Goal: Information Seeking & Learning: Check status

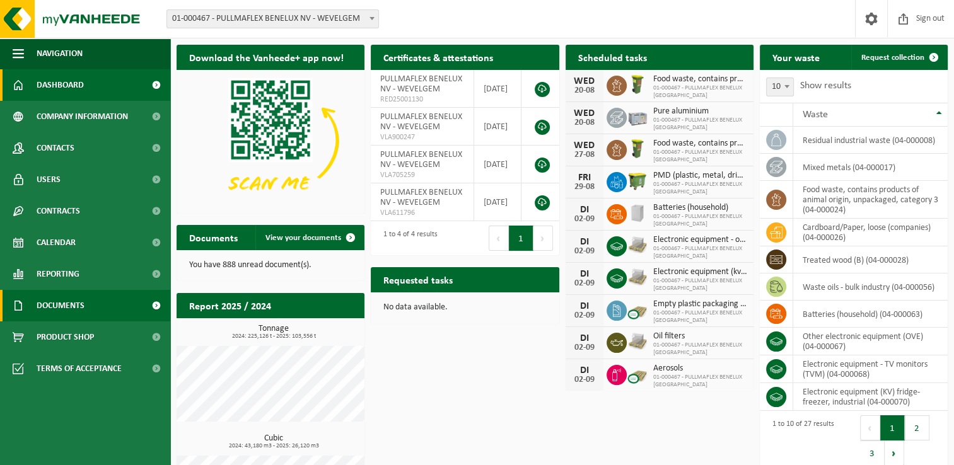
click at [61, 305] on span "Documents" at bounding box center [61, 306] width 48 height 32
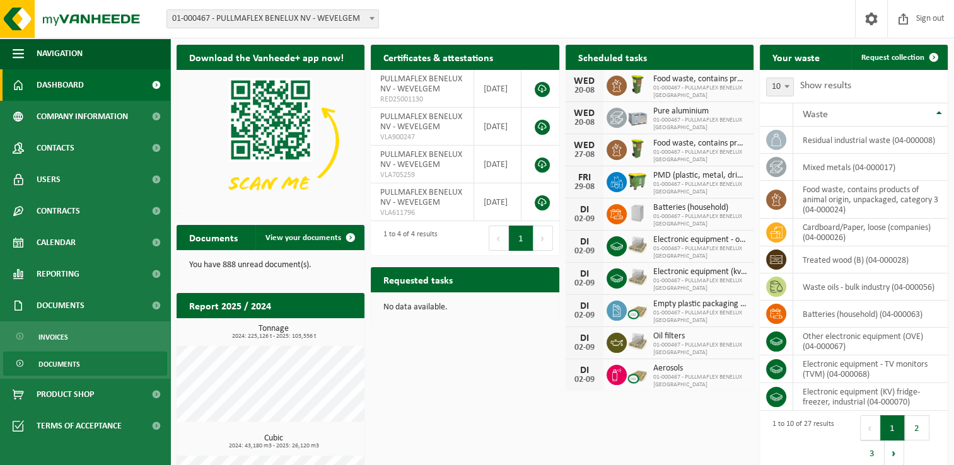
click at [55, 361] on span "Documents" at bounding box center [59, 364] width 42 height 24
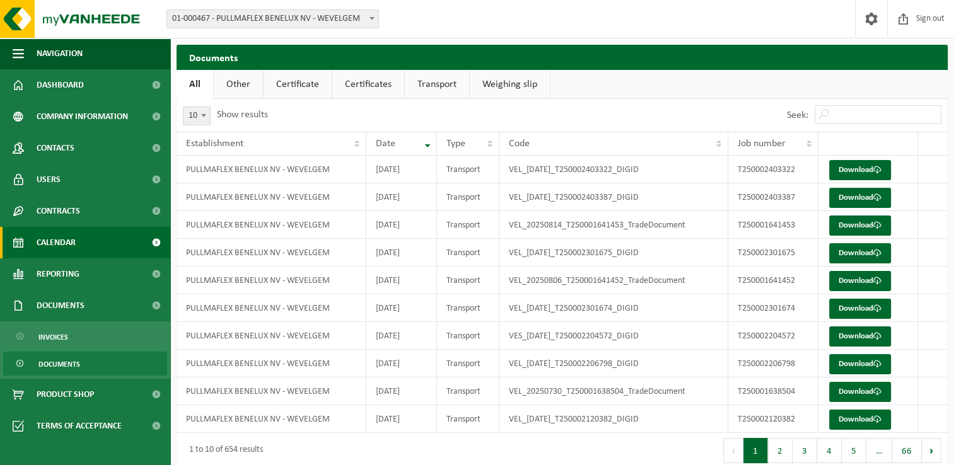
click at [50, 237] on span "Calendar" at bounding box center [56, 243] width 39 height 32
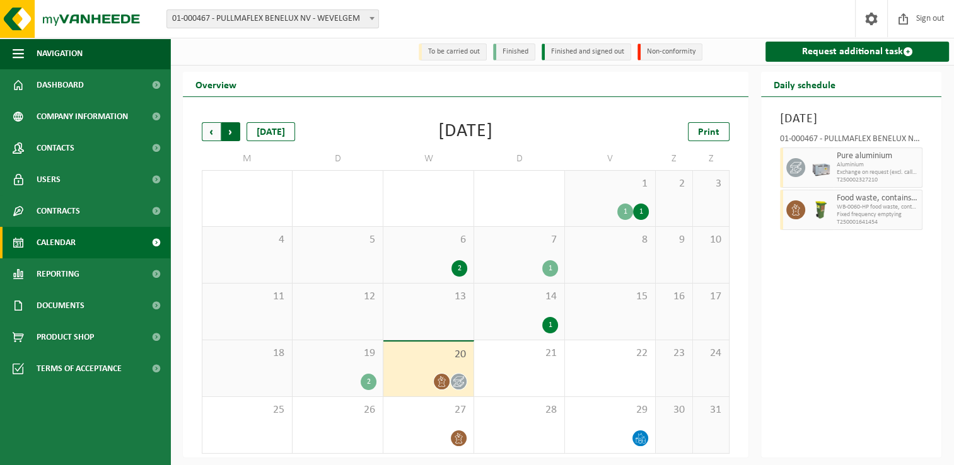
click at [207, 136] on span "Previous" at bounding box center [211, 131] width 19 height 19
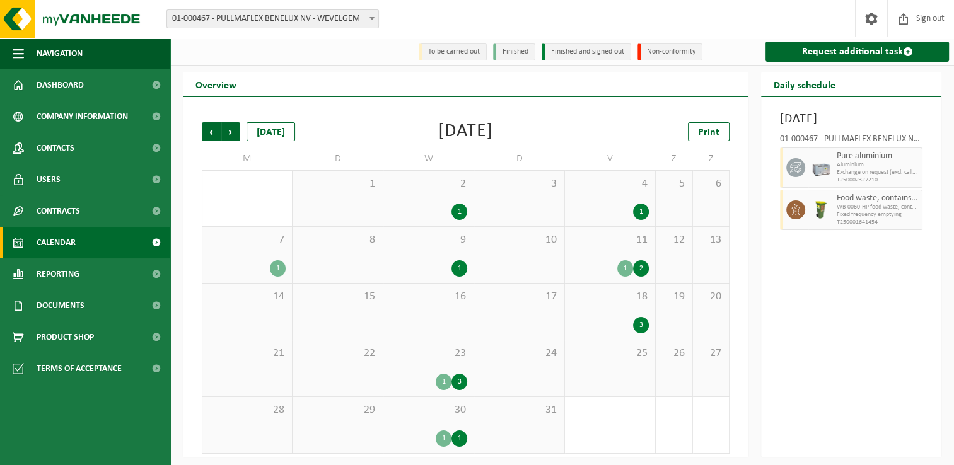
scroll to position [2, 0]
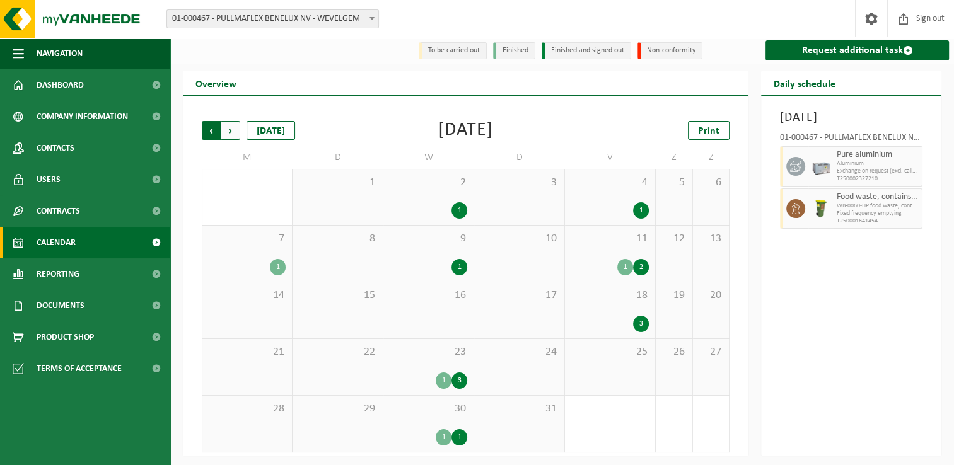
click at [229, 124] on span "Next" at bounding box center [230, 130] width 19 height 19
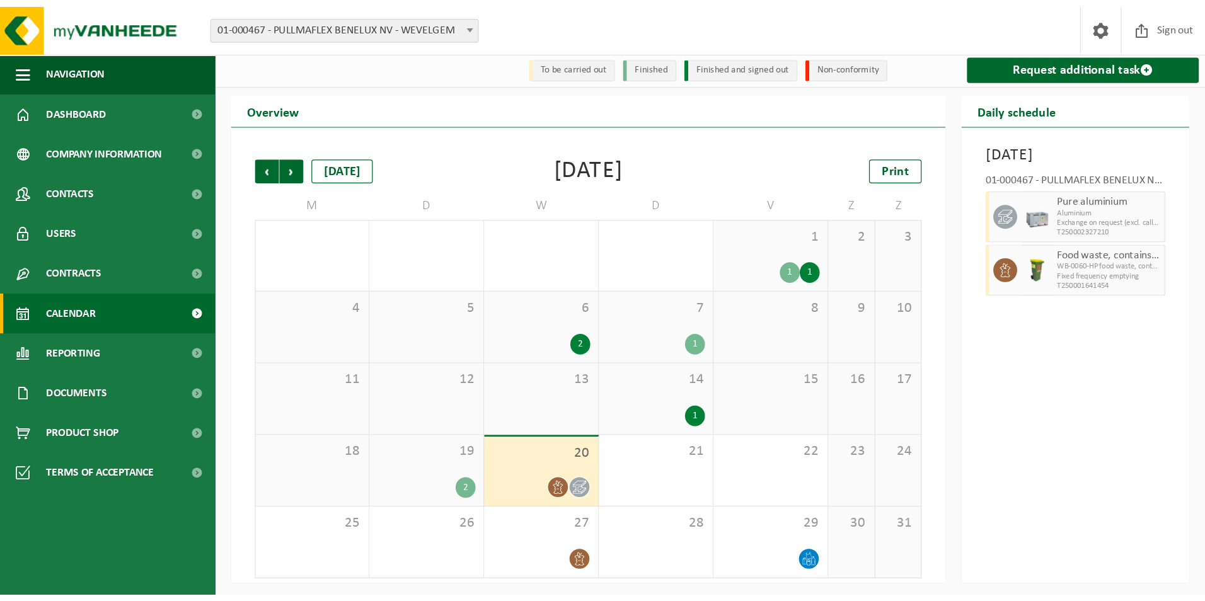
scroll to position [0, 0]
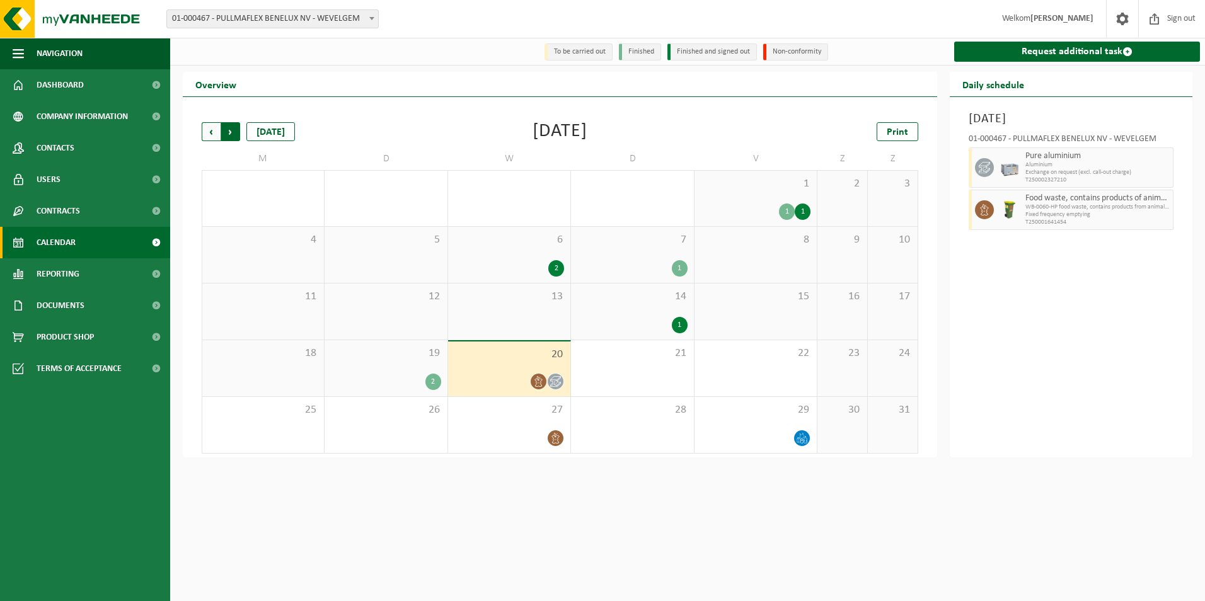
click at [212, 132] on span "Previous" at bounding box center [211, 131] width 19 height 19
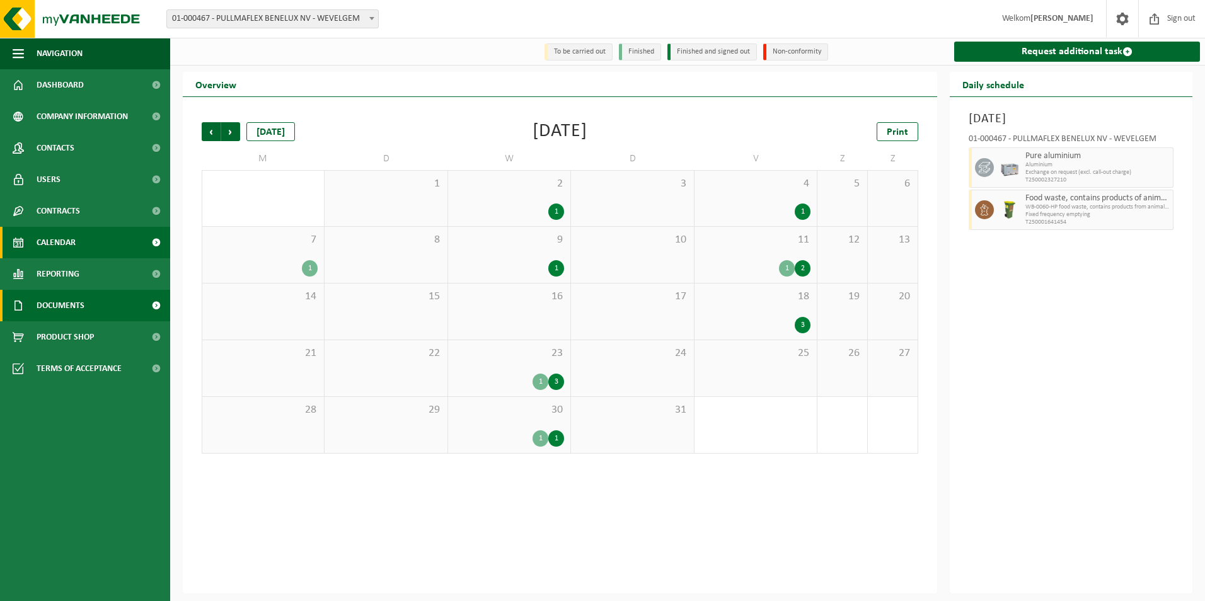
click at [55, 301] on span "Documents" at bounding box center [61, 306] width 48 height 32
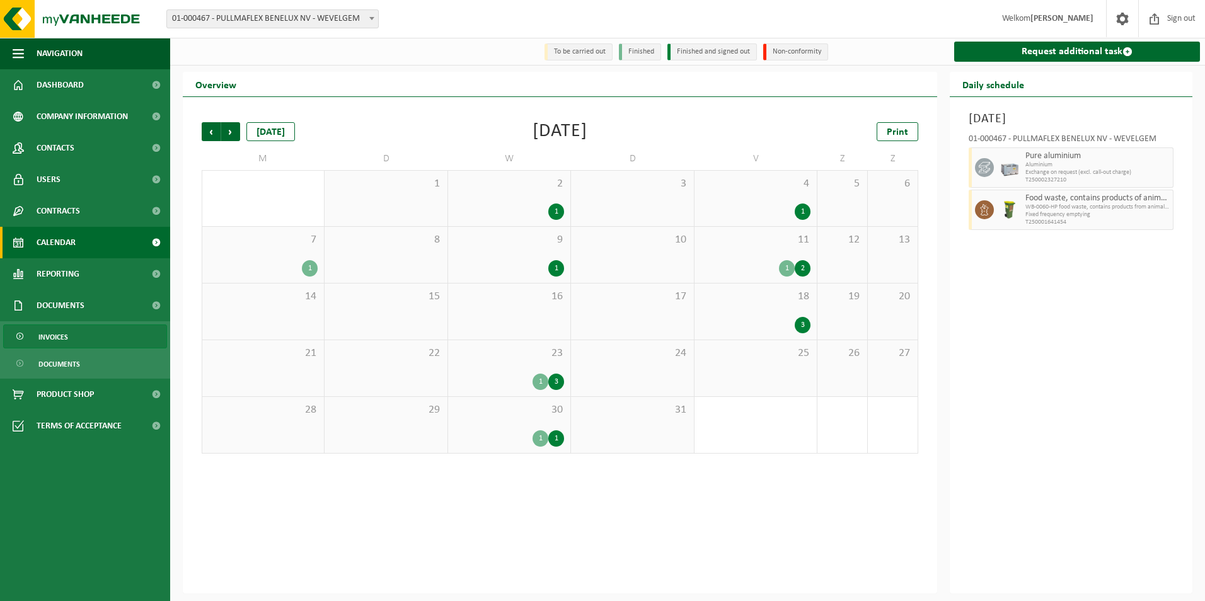
click at [55, 335] on span "Invoices" at bounding box center [53, 337] width 30 height 24
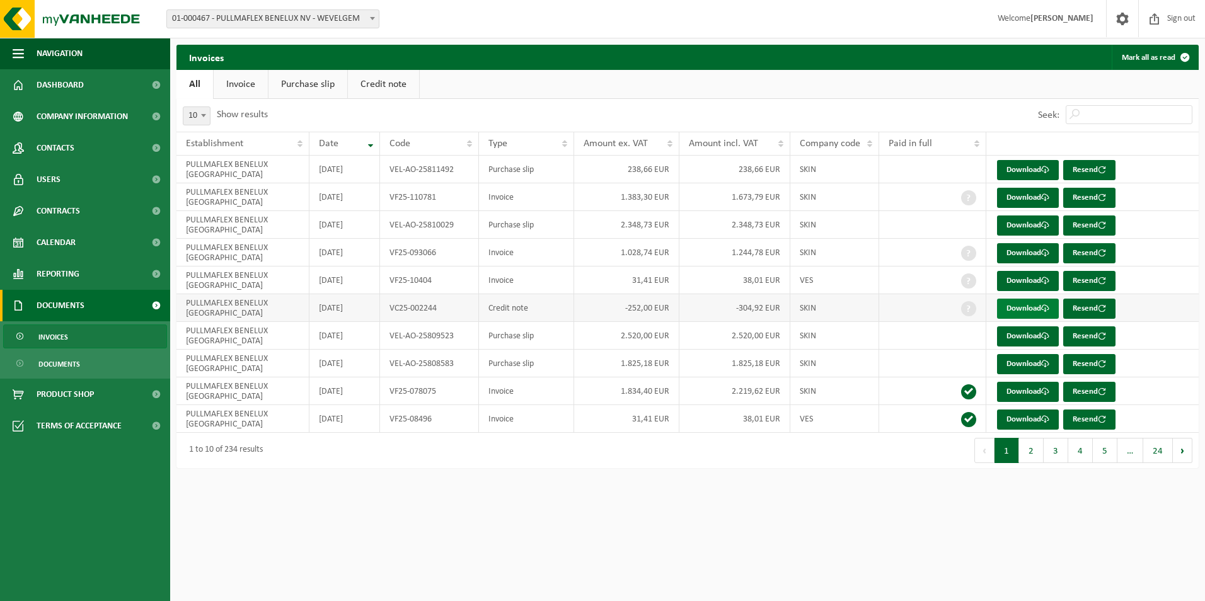
click at [1021, 308] on font "Download" at bounding box center [1024, 309] width 35 height 8
click at [59, 360] on span "Documents" at bounding box center [59, 364] width 42 height 24
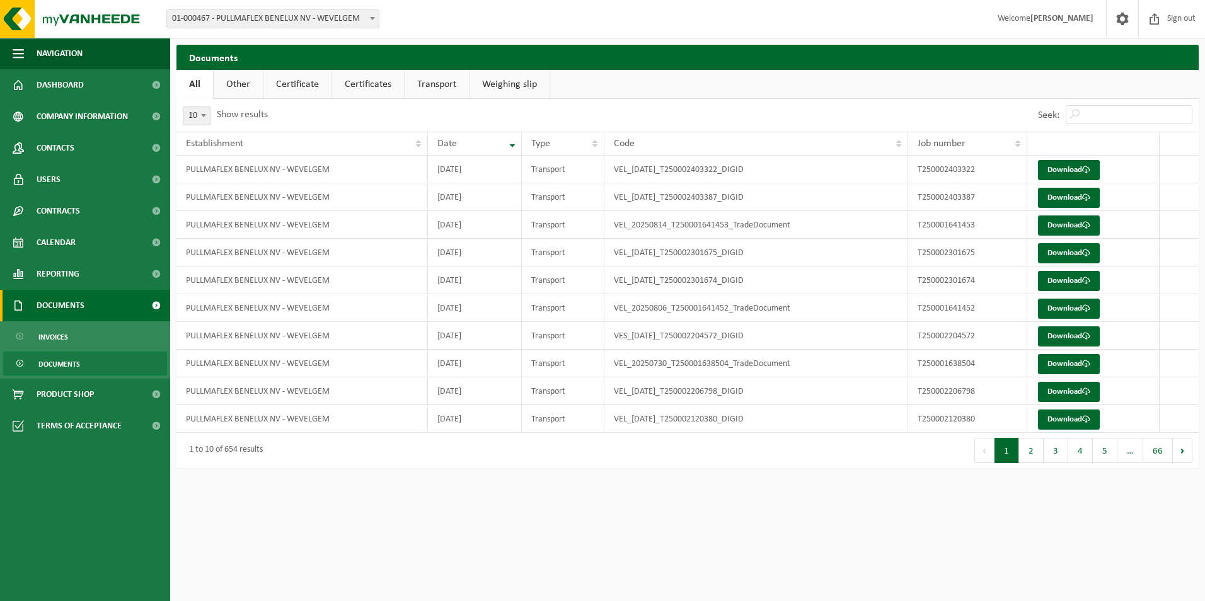
click at [61, 301] on span "Documents" at bounding box center [61, 306] width 48 height 32
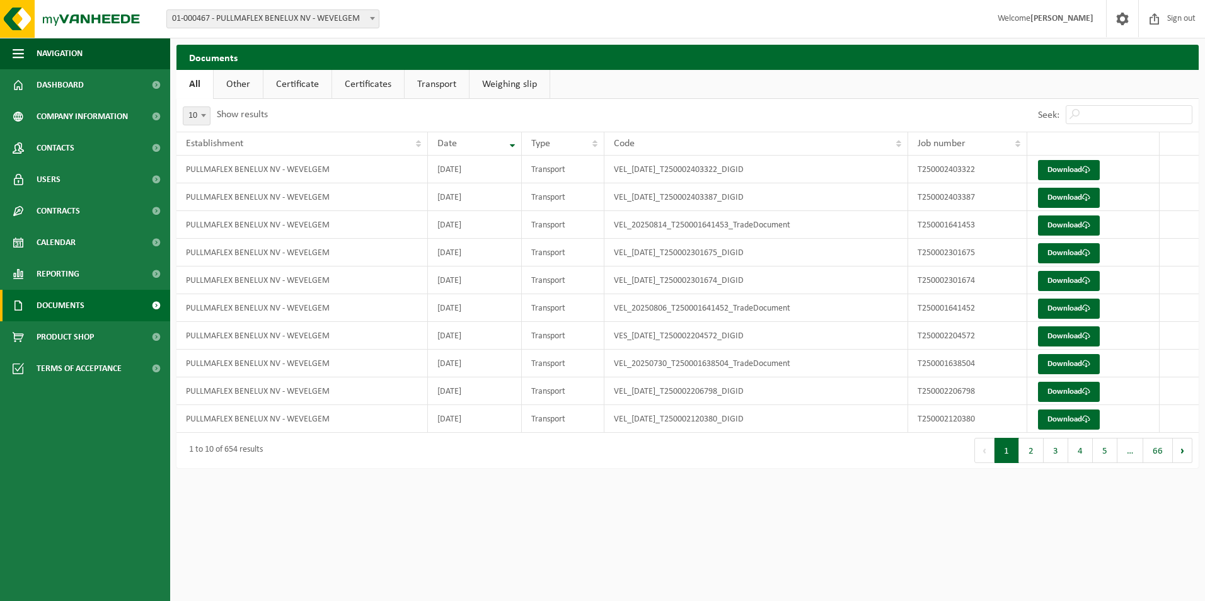
click at [58, 302] on span "Documents" at bounding box center [61, 306] width 48 height 32
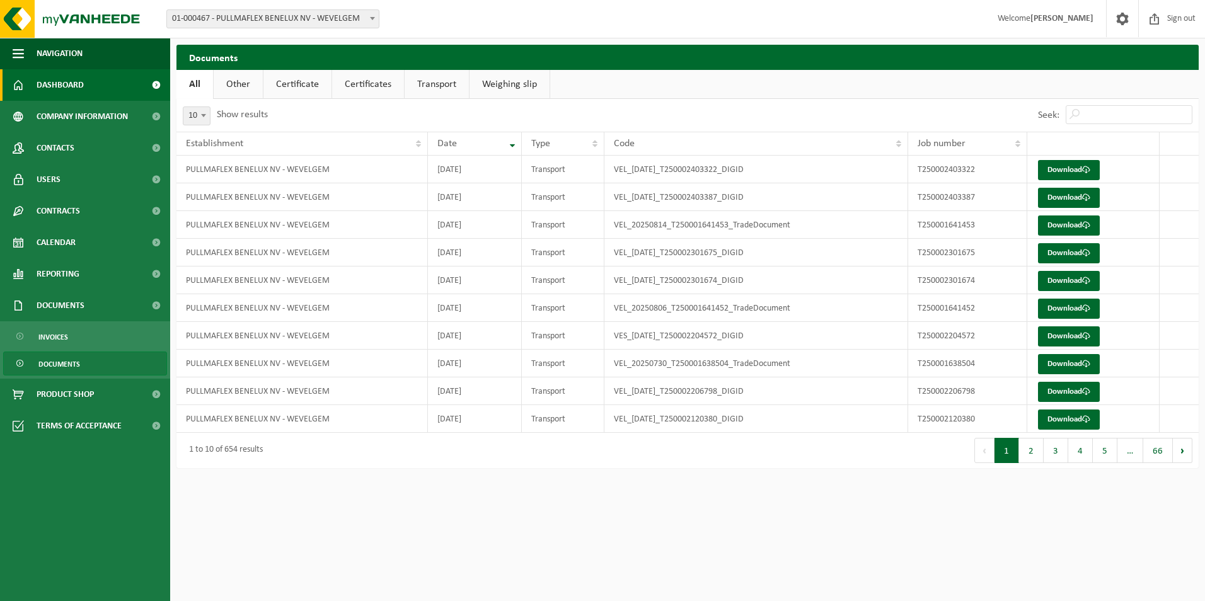
click at [59, 81] on span "Dashboard" at bounding box center [60, 85] width 47 height 32
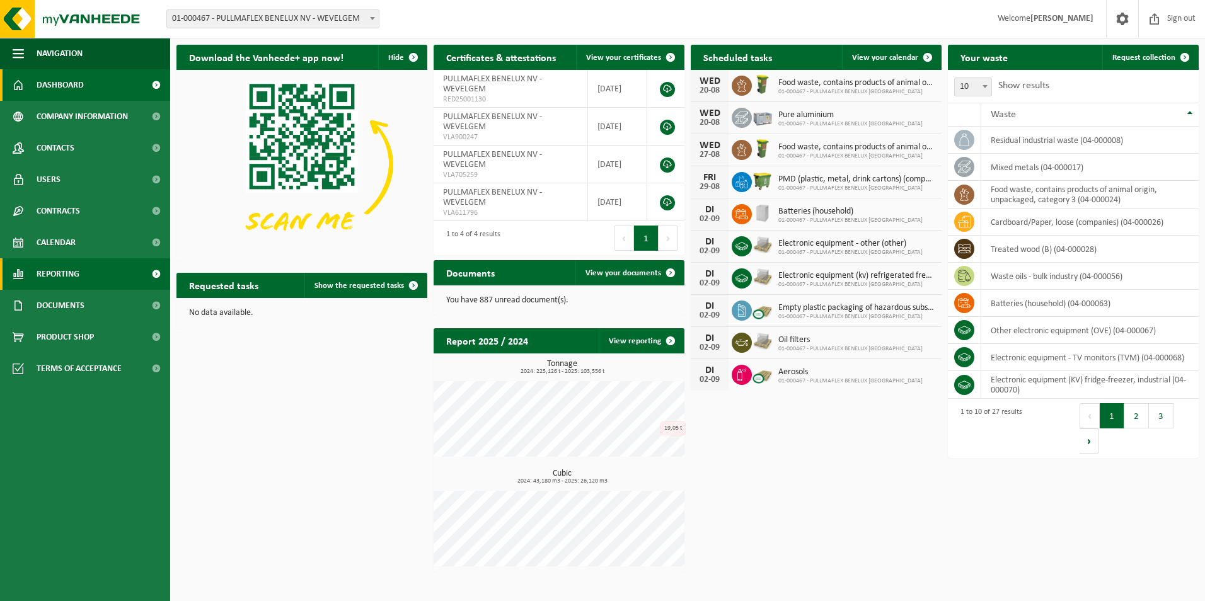
click at [58, 269] on span "Reporting" at bounding box center [58, 274] width 43 height 32
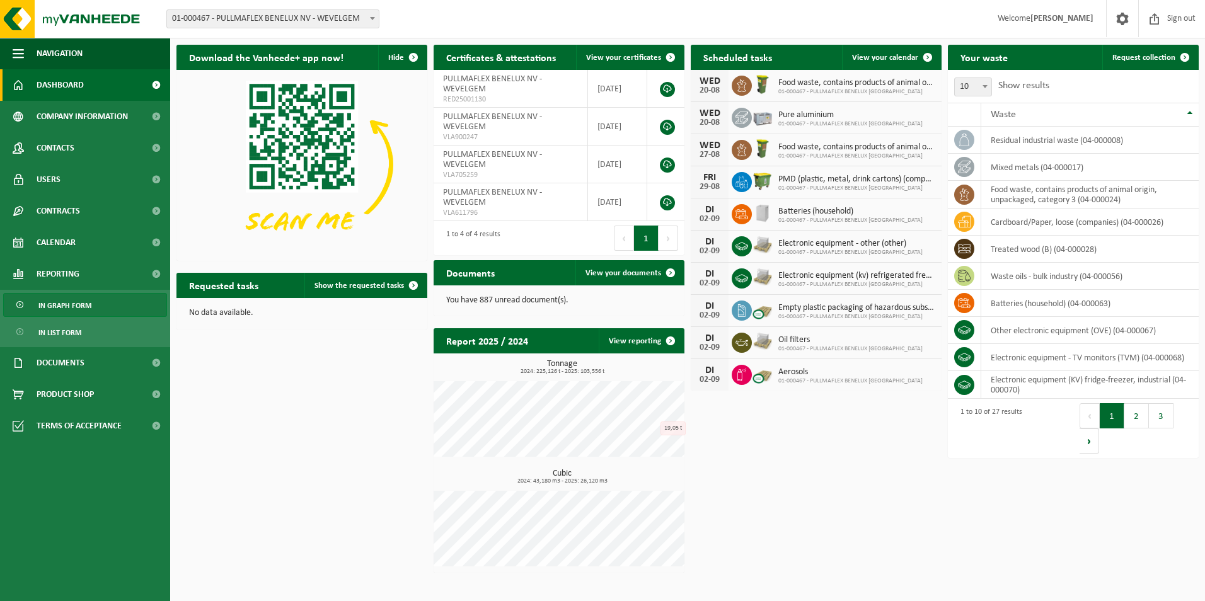
click at [59, 299] on span "In graph form" at bounding box center [64, 306] width 53 height 24
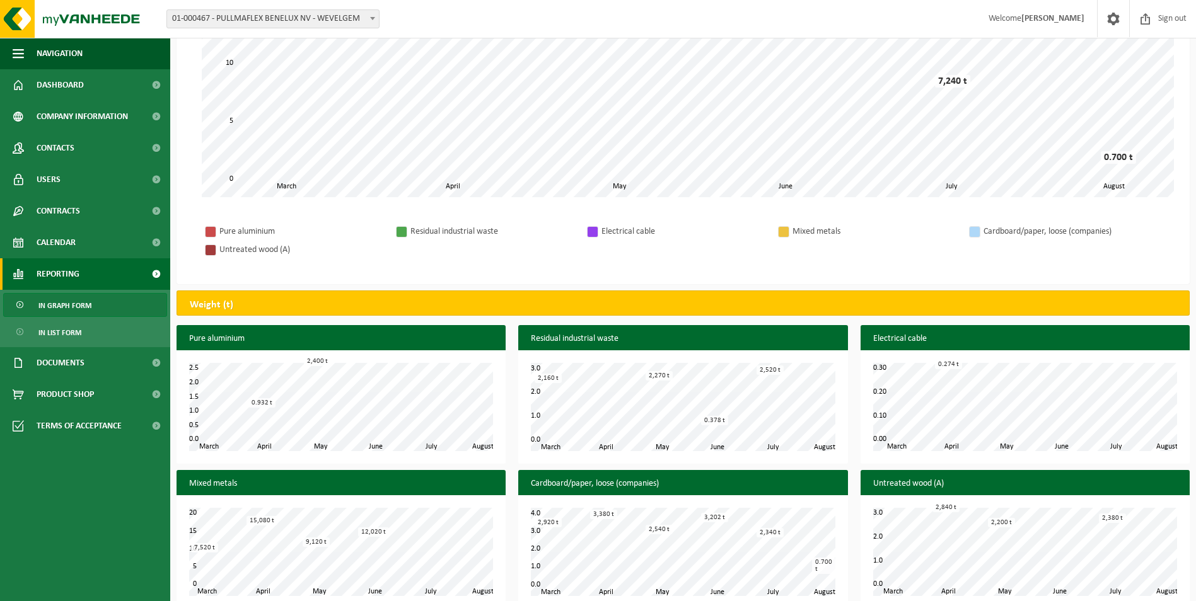
scroll to position [269, 0]
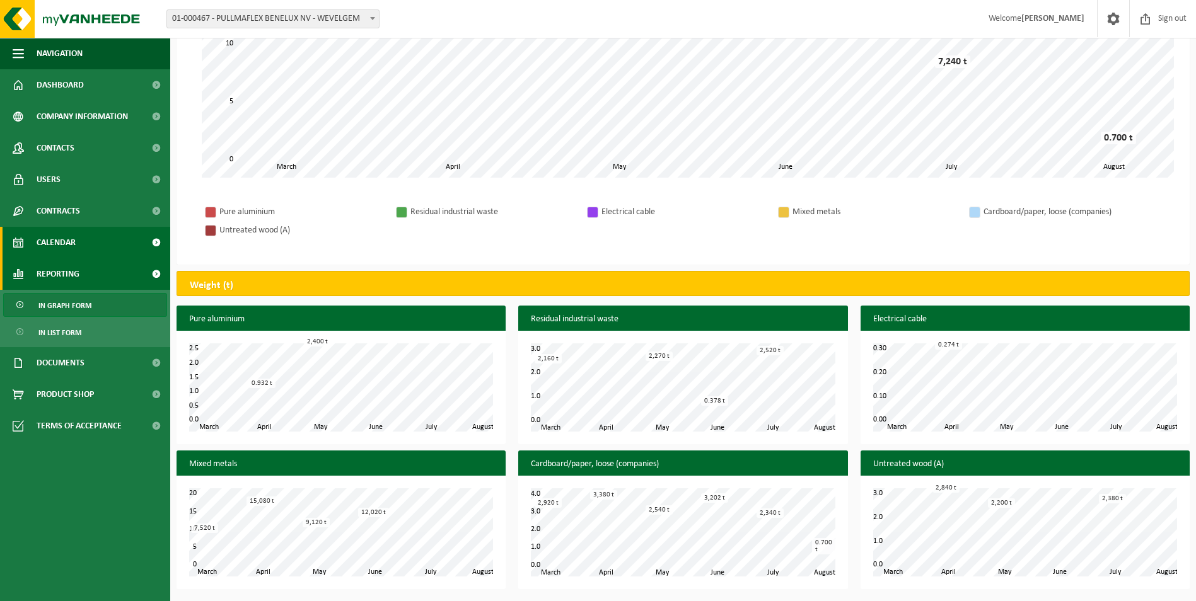
click at [45, 238] on span "Calendar" at bounding box center [56, 243] width 39 height 32
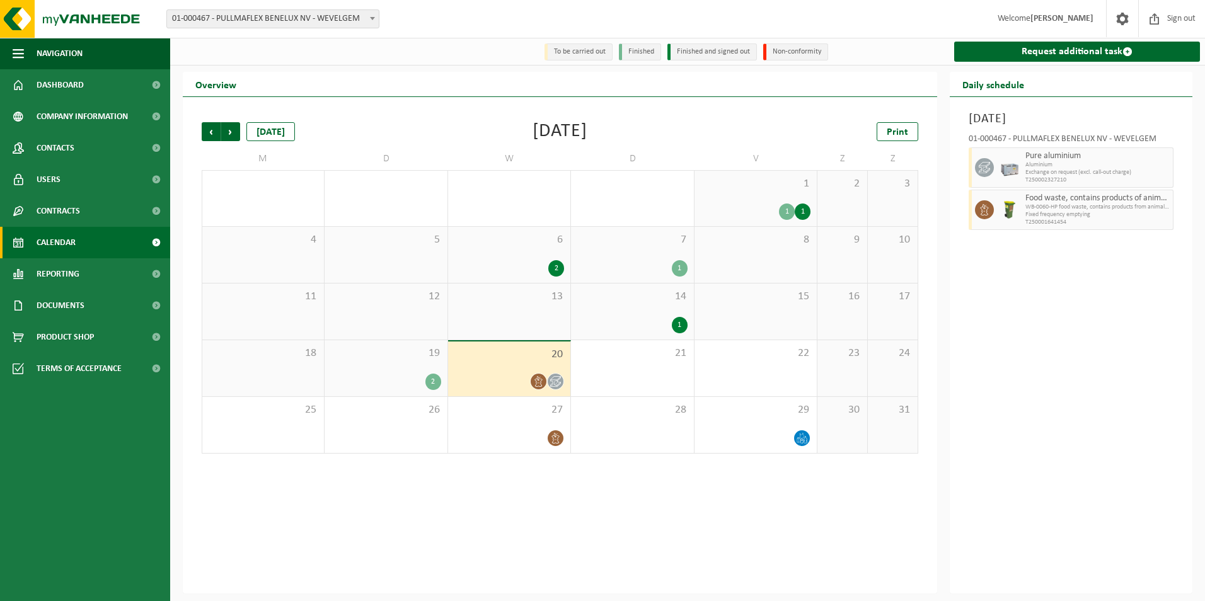
click at [560, 266] on div "2" at bounding box center [557, 268] width 16 height 16
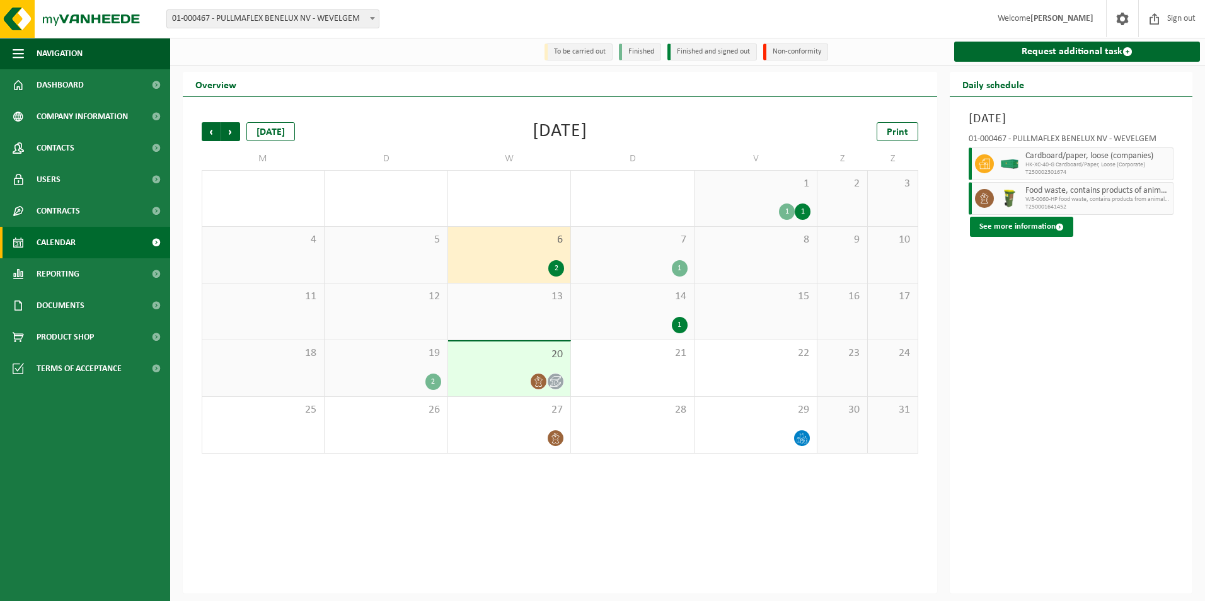
click at [1019, 229] on font "See more information" at bounding box center [1018, 227] width 76 height 8
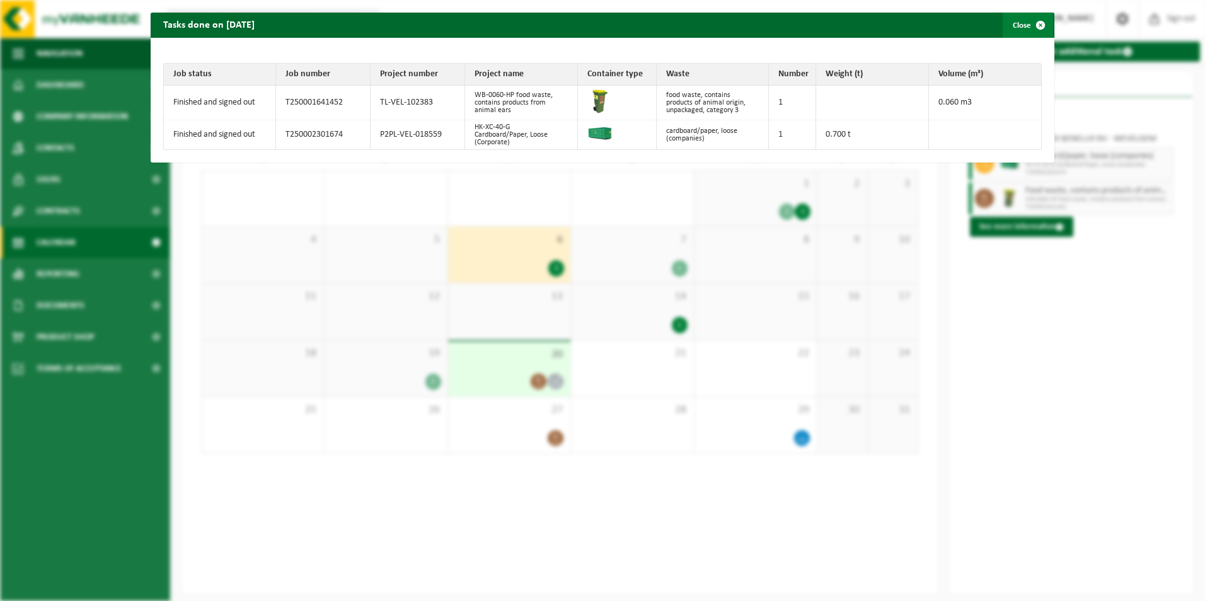
click at [1036, 25] on span "button" at bounding box center [1040, 25] width 25 height 25
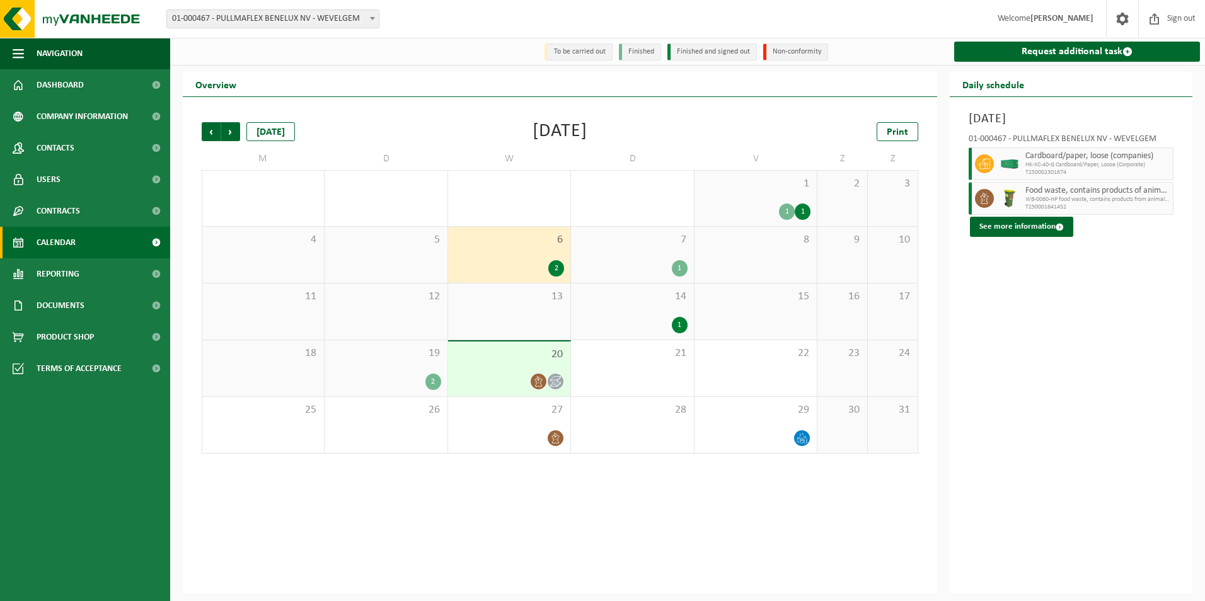
click at [682, 266] on div "1" at bounding box center [680, 268] width 16 height 16
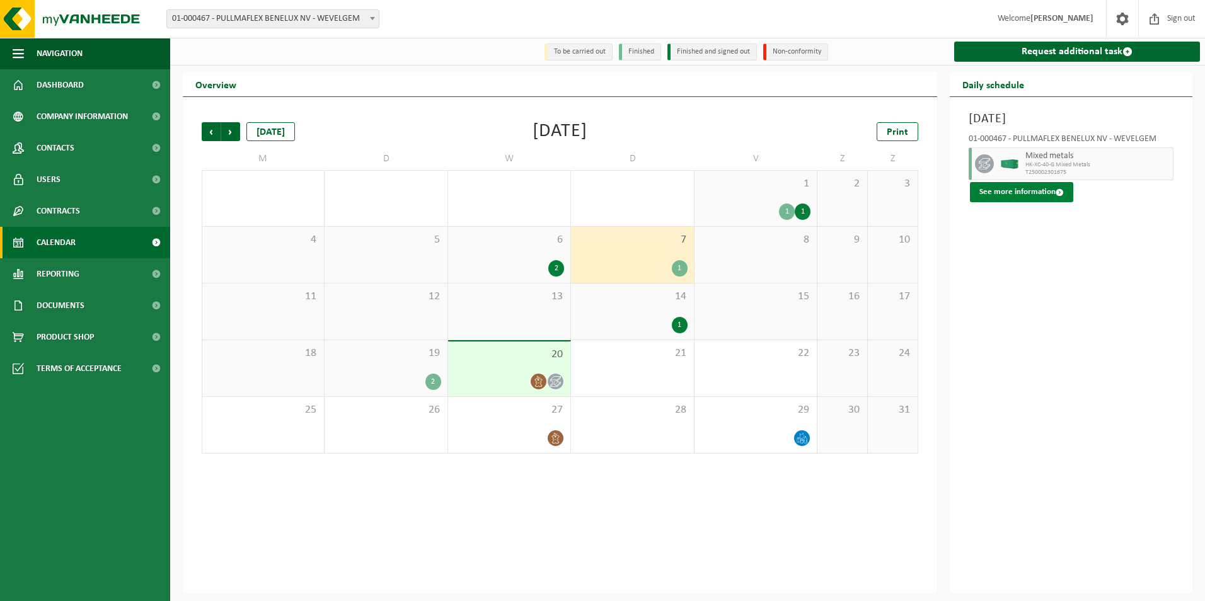
click at [1024, 196] on font "See more information" at bounding box center [1018, 192] width 76 height 8
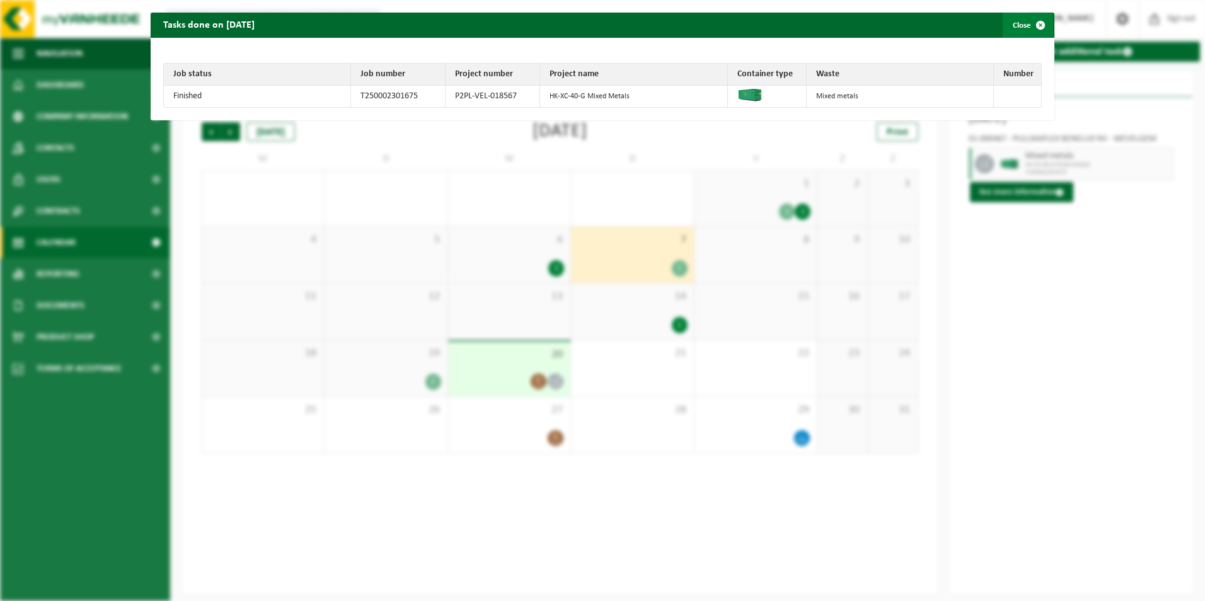
click at [1033, 21] on span "button" at bounding box center [1040, 25] width 25 height 25
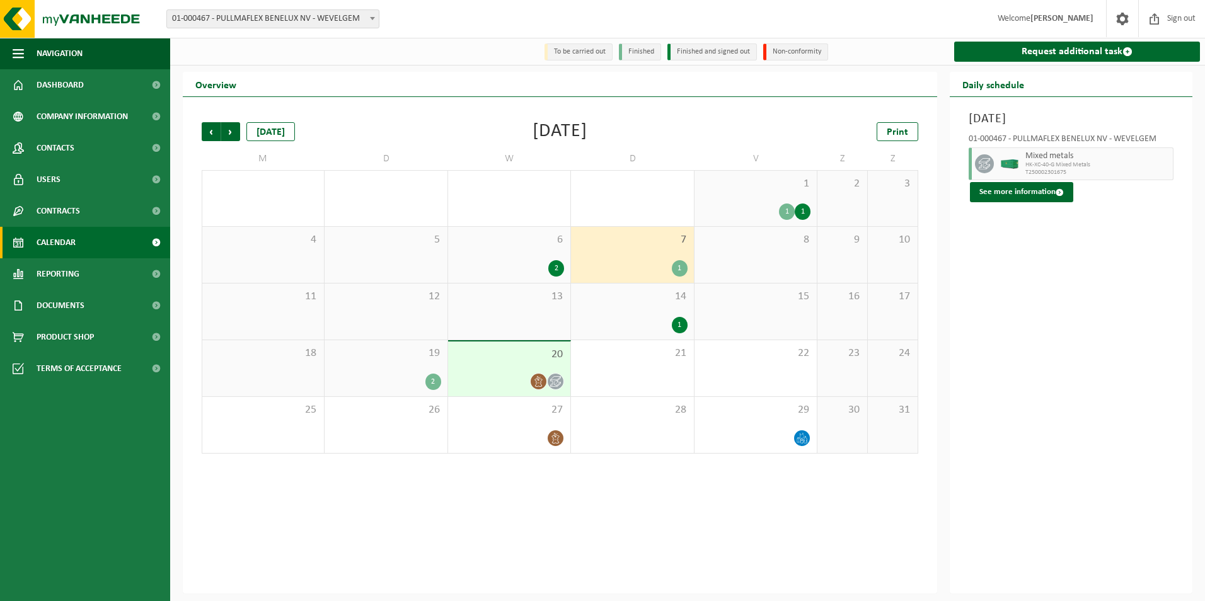
click at [436, 381] on div "2" at bounding box center [434, 382] width 16 height 16
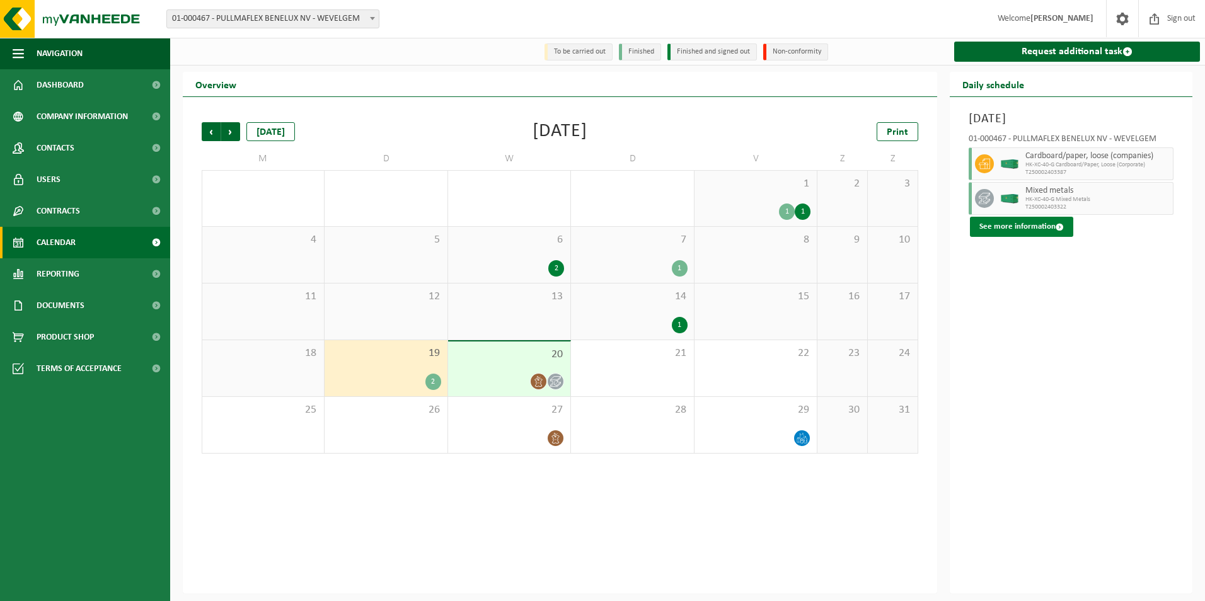
click at [1032, 224] on font "See more information" at bounding box center [1018, 227] width 76 height 8
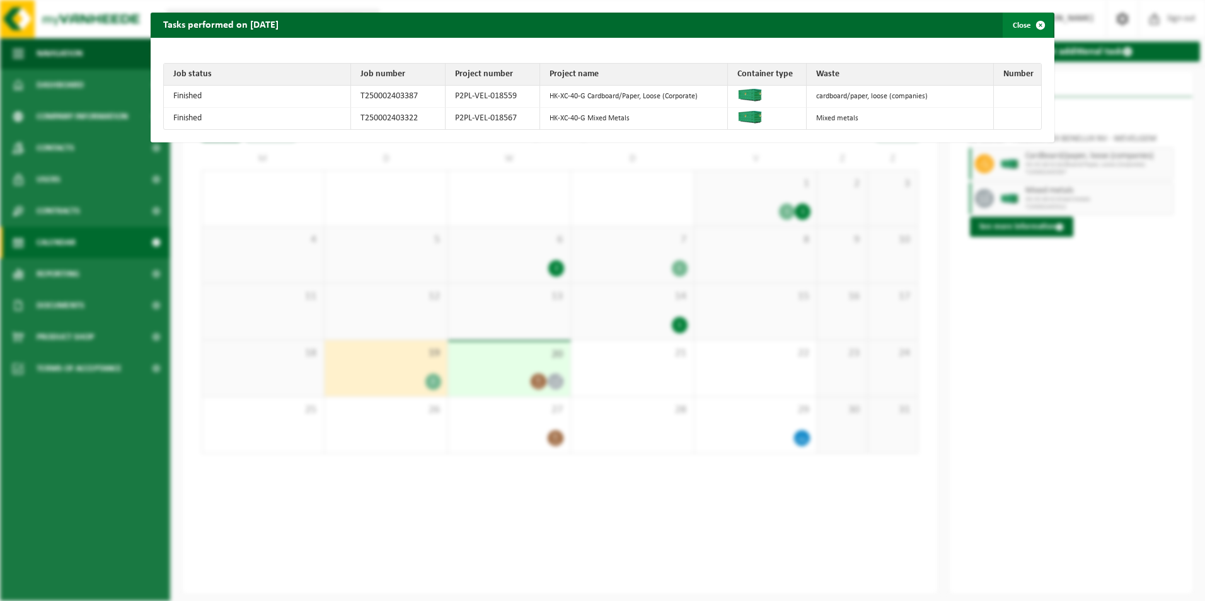
click at [1032, 25] on span "button" at bounding box center [1040, 25] width 25 height 25
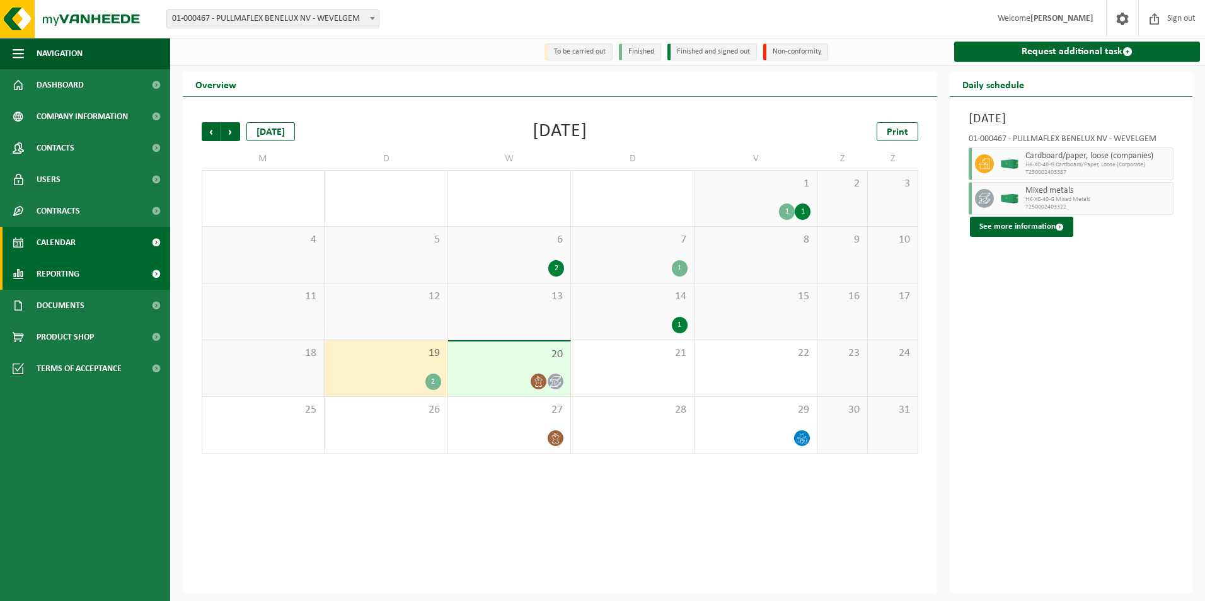
click at [55, 269] on span "Reporting" at bounding box center [58, 274] width 43 height 32
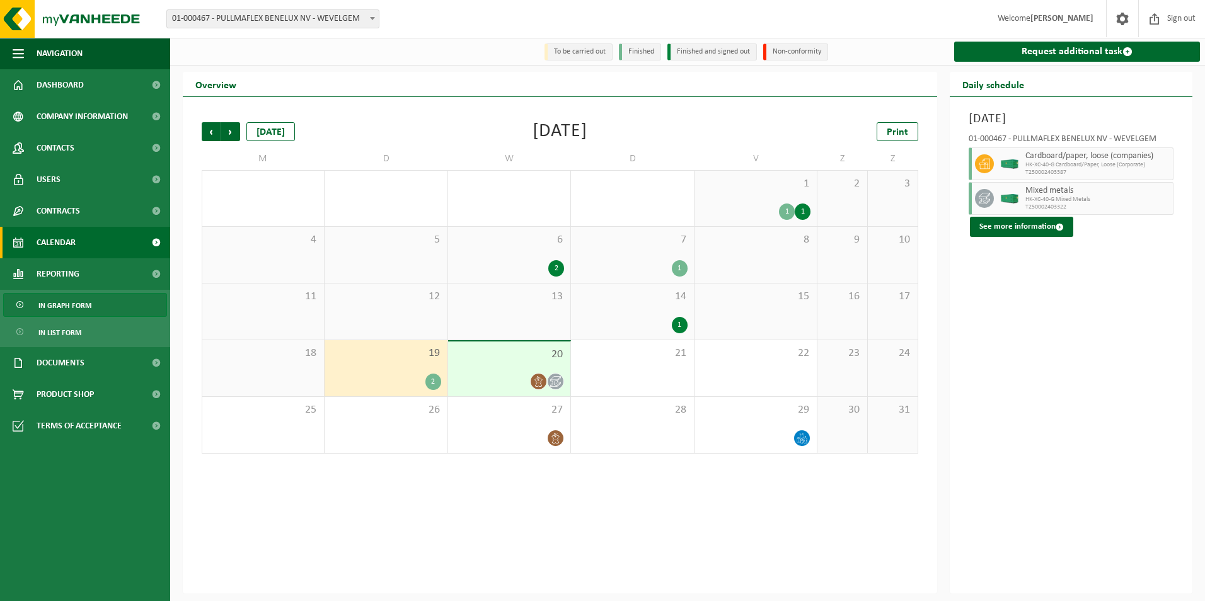
click at [59, 307] on span "In graph form" at bounding box center [64, 306] width 53 height 24
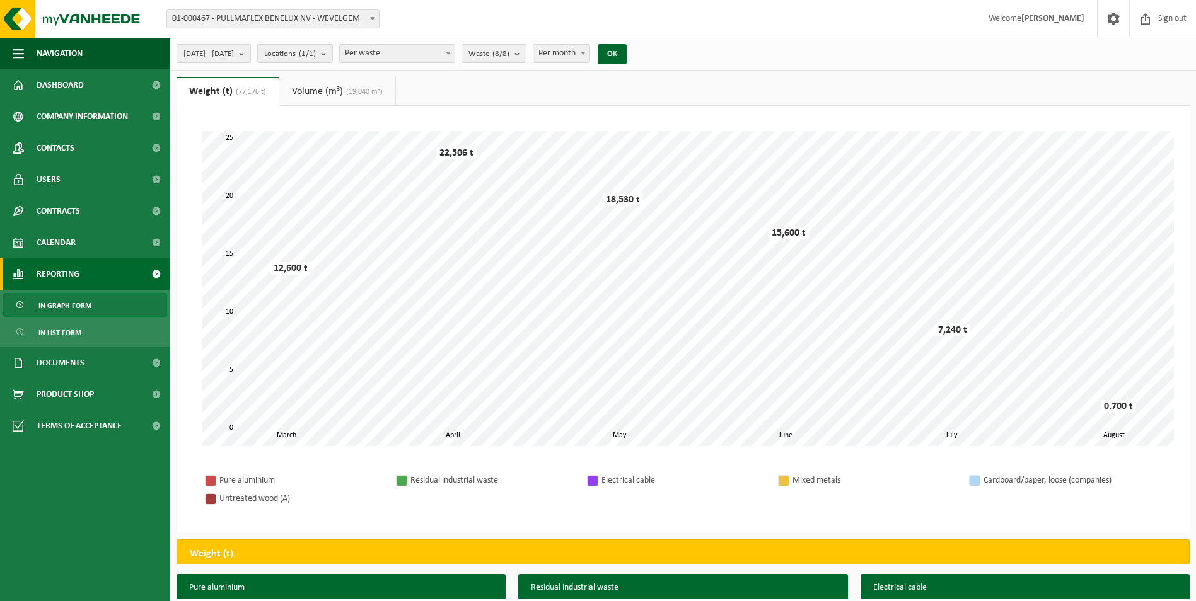
click at [250, 52] on b "submit" at bounding box center [244, 54] width 11 height 18
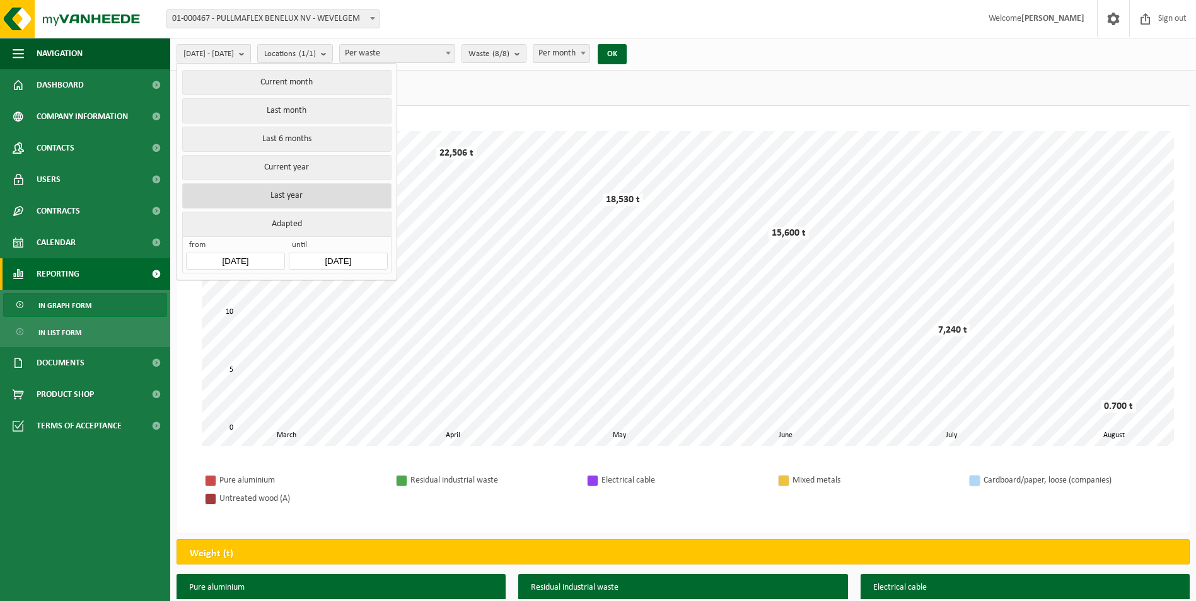
click at [305, 189] on button "Last year" at bounding box center [286, 195] width 209 height 25
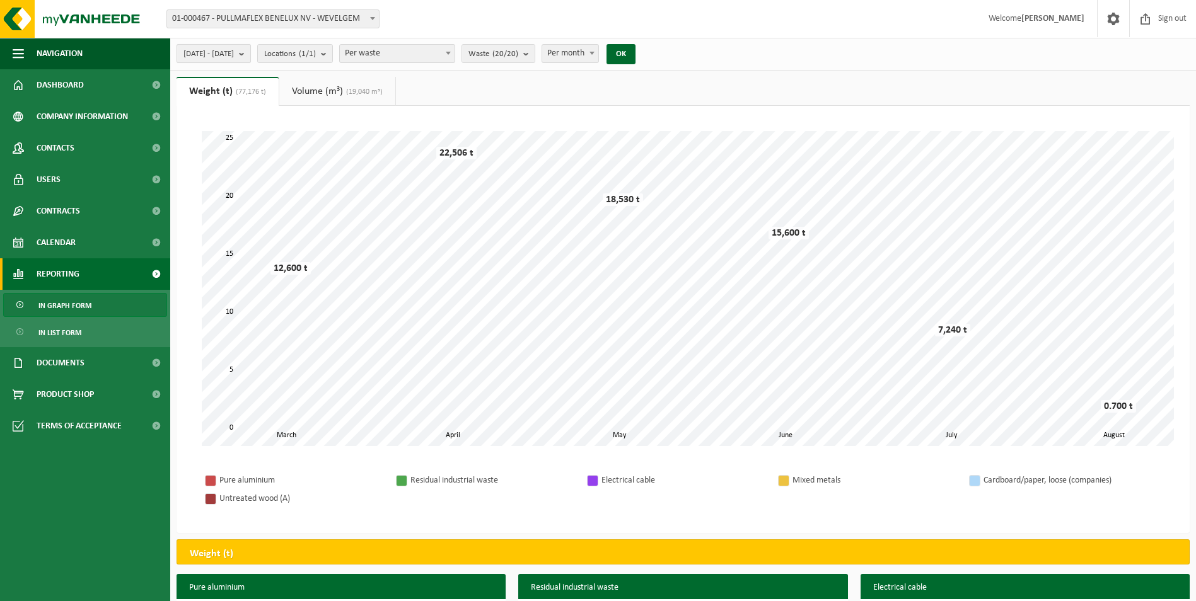
click at [250, 54] on b "submit" at bounding box center [244, 54] width 11 height 18
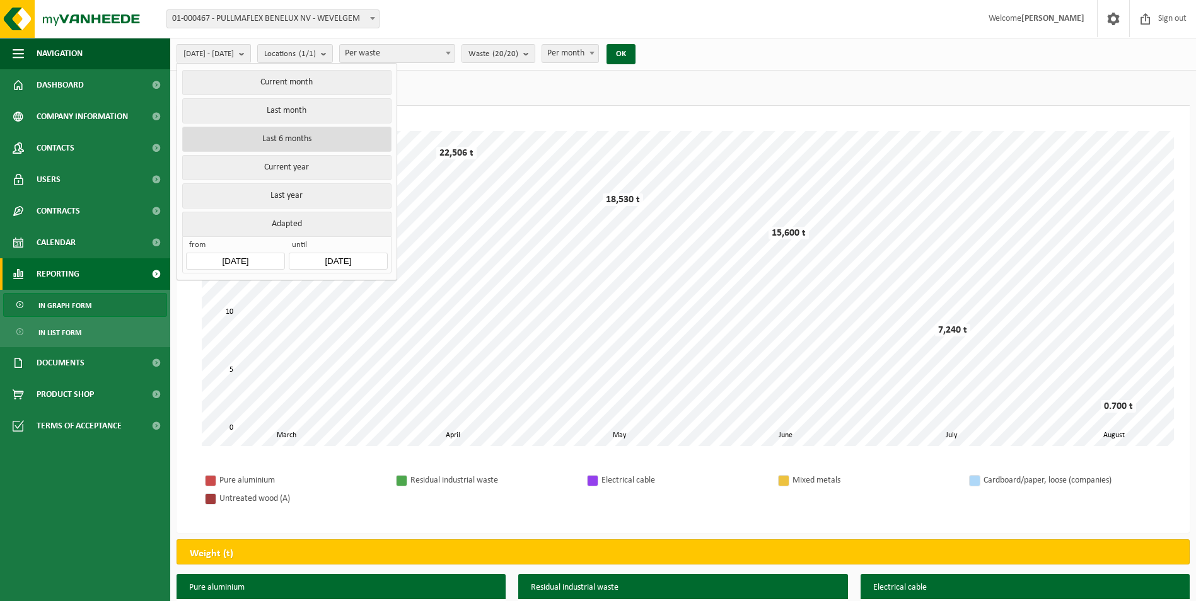
click at [294, 134] on button "Last 6 months" at bounding box center [286, 139] width 209 height 25
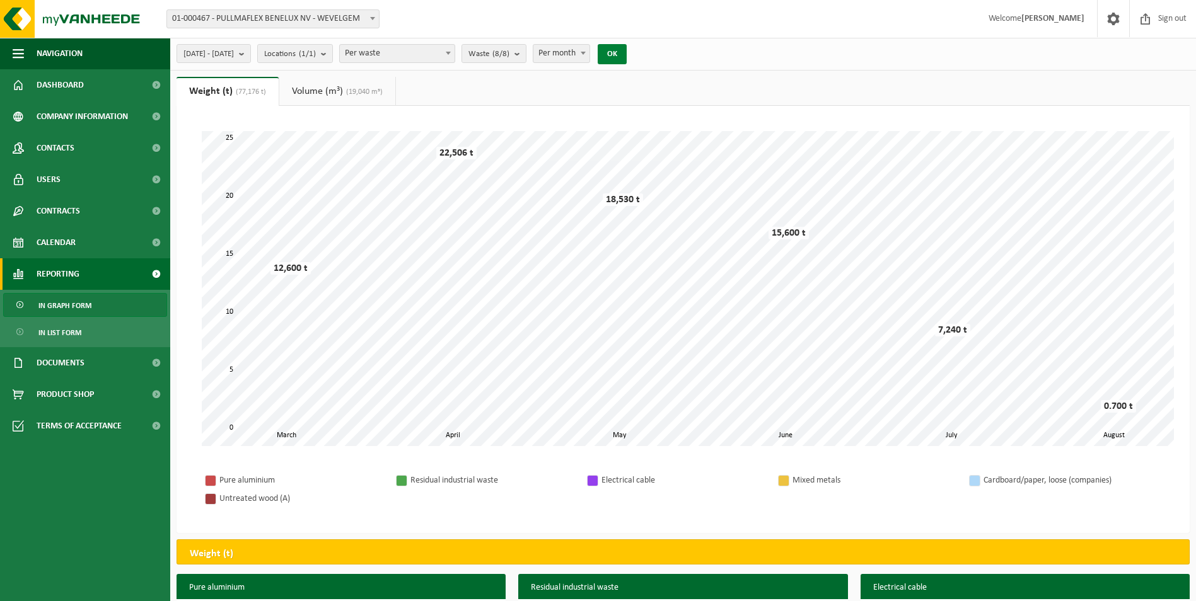
click at [627, 54] on button "OK" at bounding box center [612, 54] width 29 height 20
click at [250, 54] on b "submit" at bounding box center [244, 54] width 11 height 18
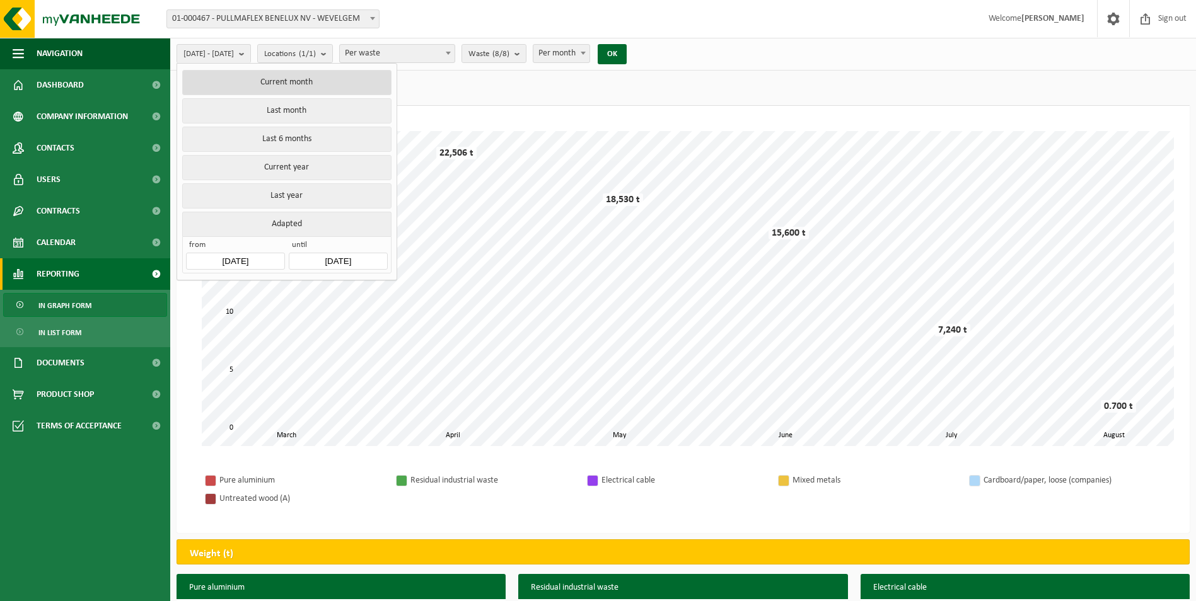
click at [286, 81] on button "Current month" at bounding box center [286, 82] width 209 height 25
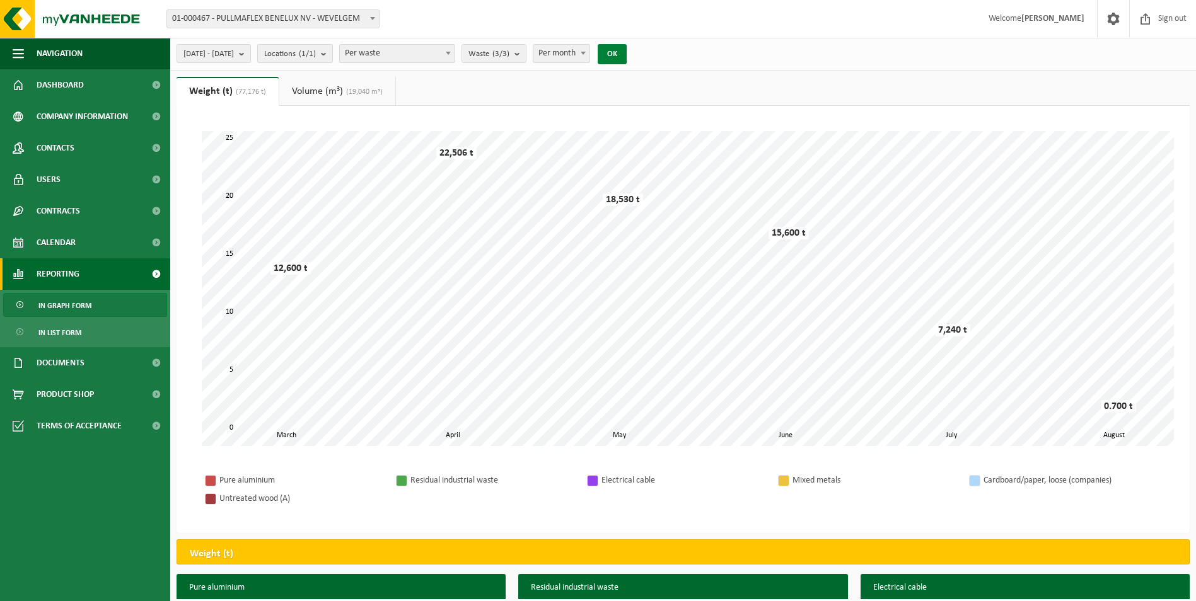
click at [627, 56] on button "OK" at bounding box center [612, 54] width 29 height 20
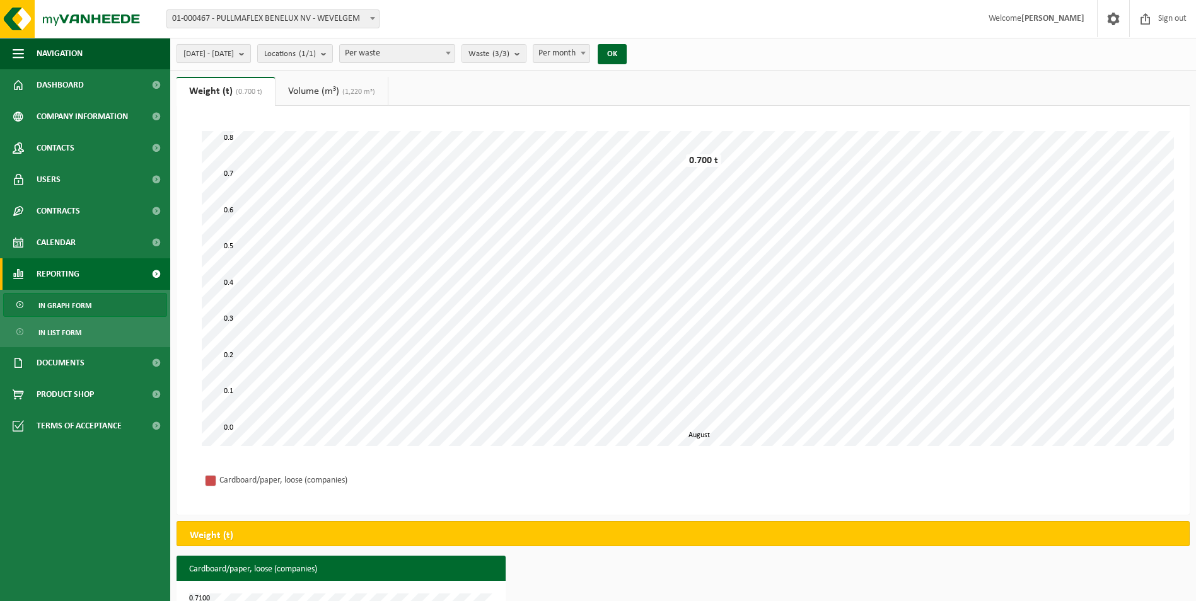
click at [250, 55] on b "submit" at bounding box center [244, 54] width 11 height 18
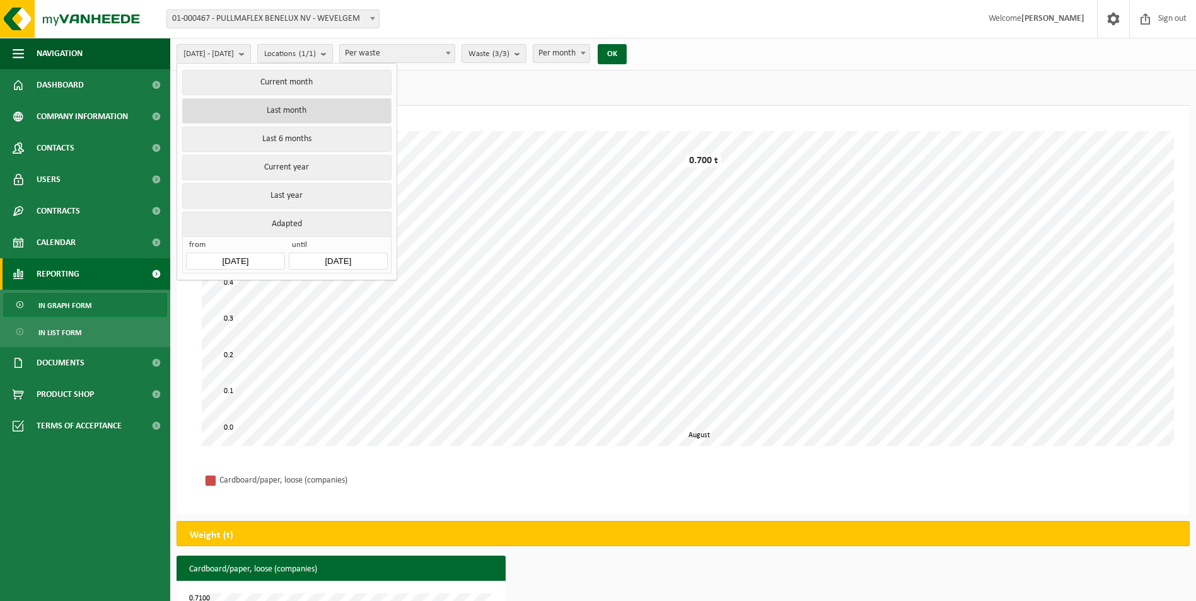
click at [281, 109] on button "Last month" at bounding box center [286, 110] width 209 height 25
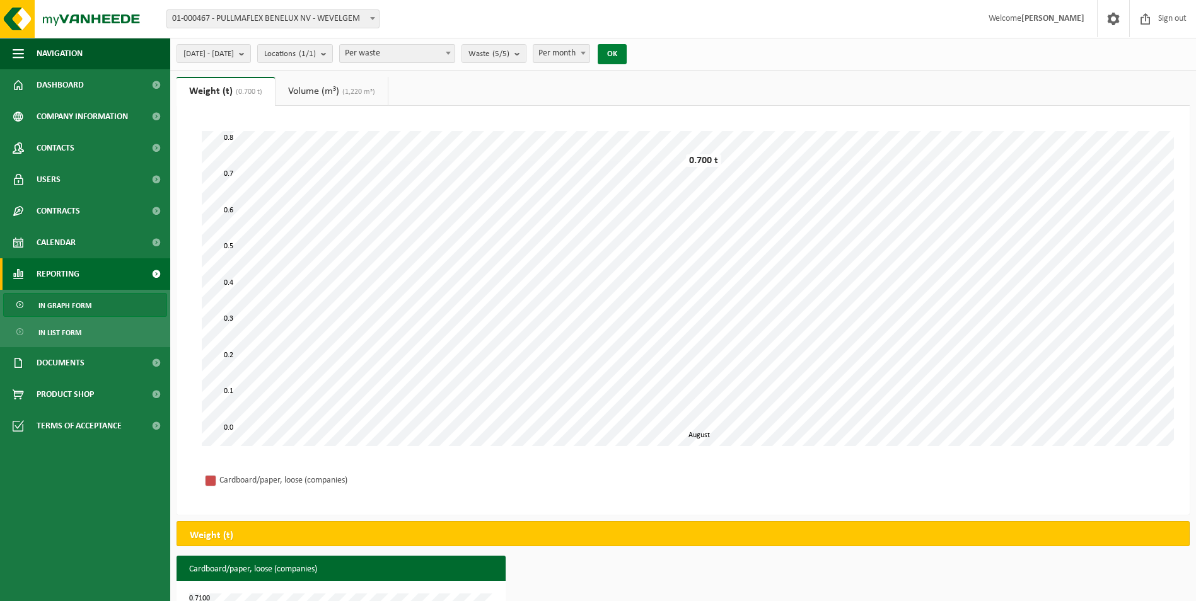
click at [627, 51] on button "OK" at bounding box center [612, 54] width 29 height 20
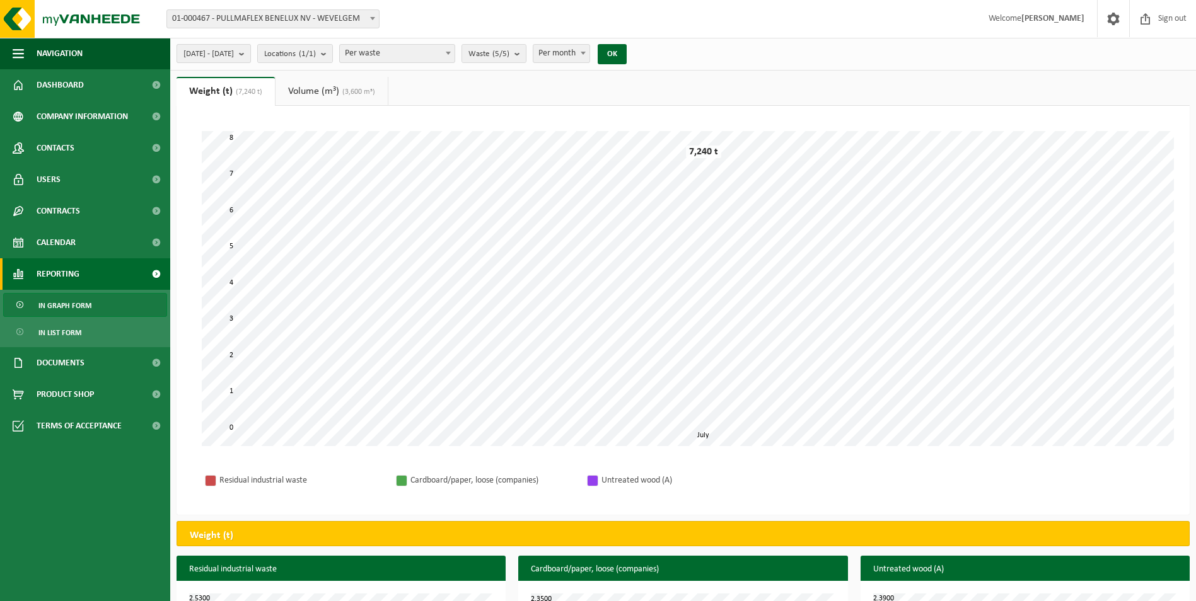
click at [251, 49] on button "[DATE] - [DATE]" at bounding box center [214, 53] width 74 height 19
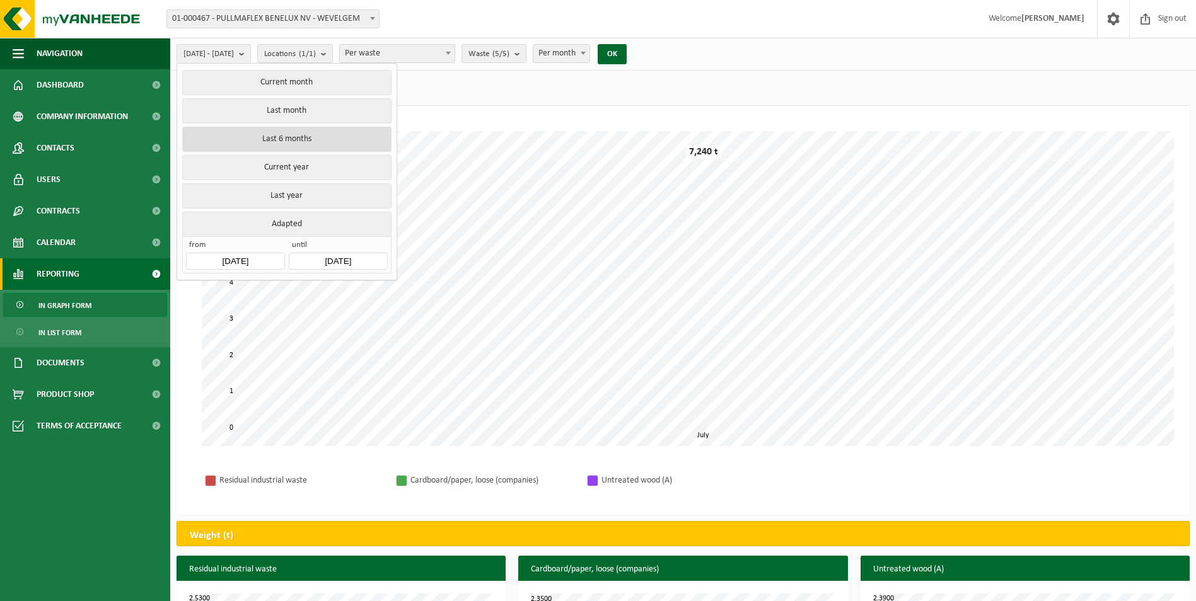
click at [279, 133] on button "Last 6 months" at bounding box center [286, 139] width 209 height 25
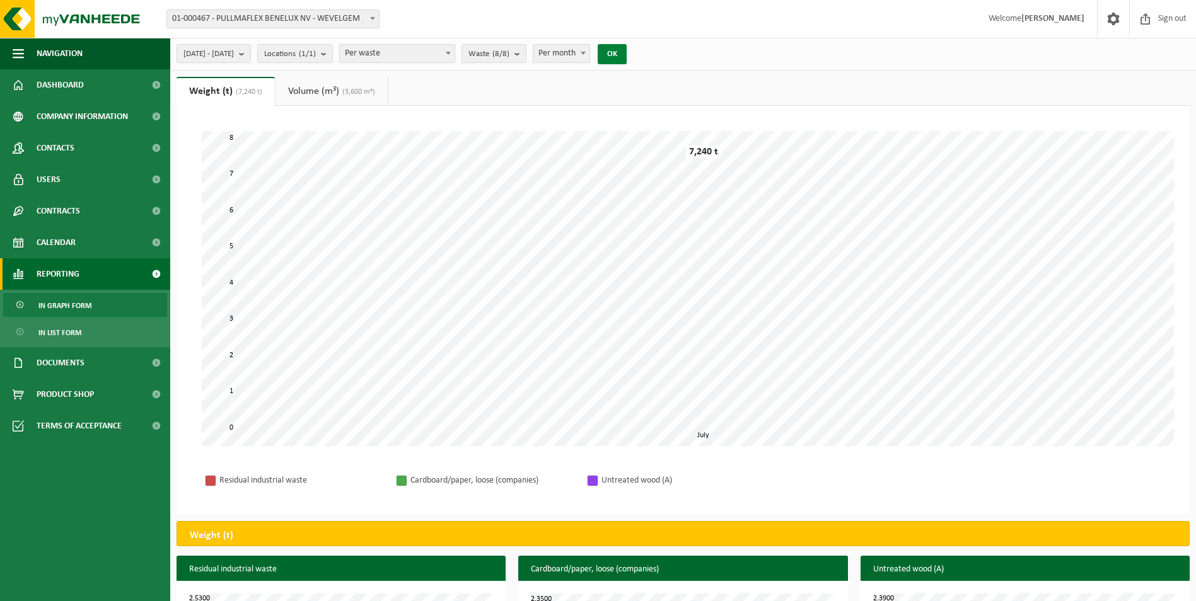
click at [627, 52] on button "OK" at bounding box center [612, 54] width 29 height 20
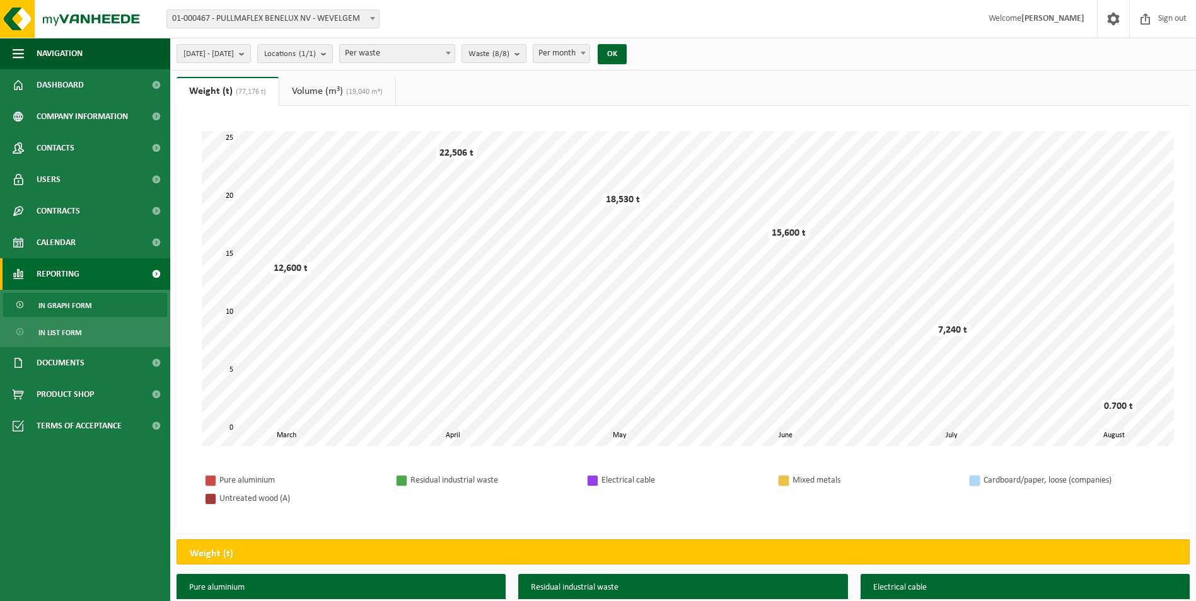
click at [250, 49] on b "submit" at bounding box center [244, 54] width 11 height 18
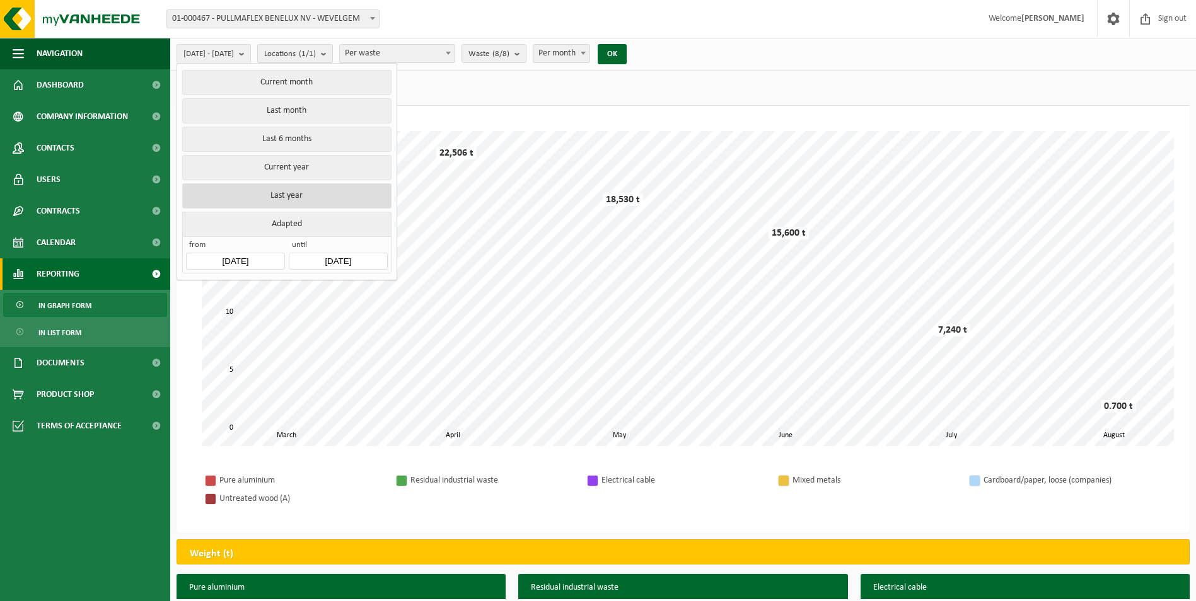
click at [280, 189] on button "Last year" at bounding box center [286, 195] width 209 height 25
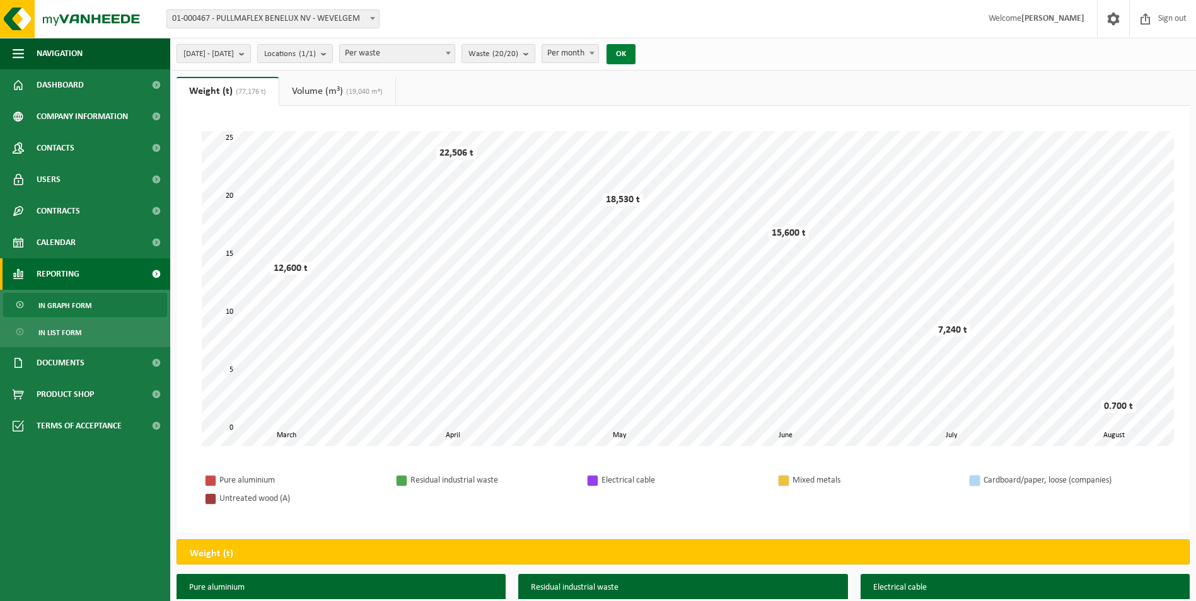
click at [636, 52] on button "OK" at bounding box center [621, 54] width 29 height 20
